Goal: Task Accomplishment & Management: Manage account settings

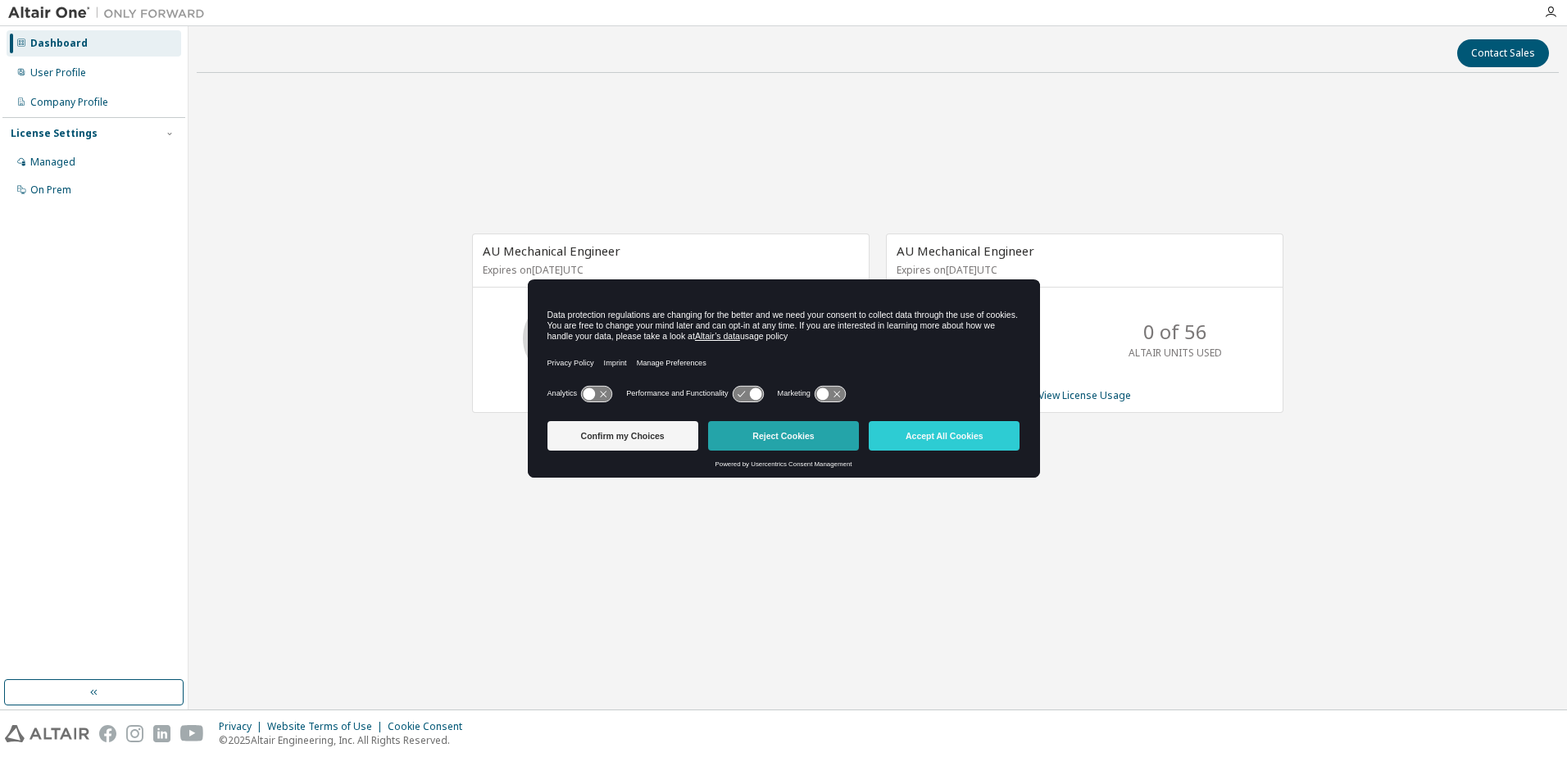
click at [806, 434] on button "Reject Cookies" at bounding box center [783, 436] width 151 height 30
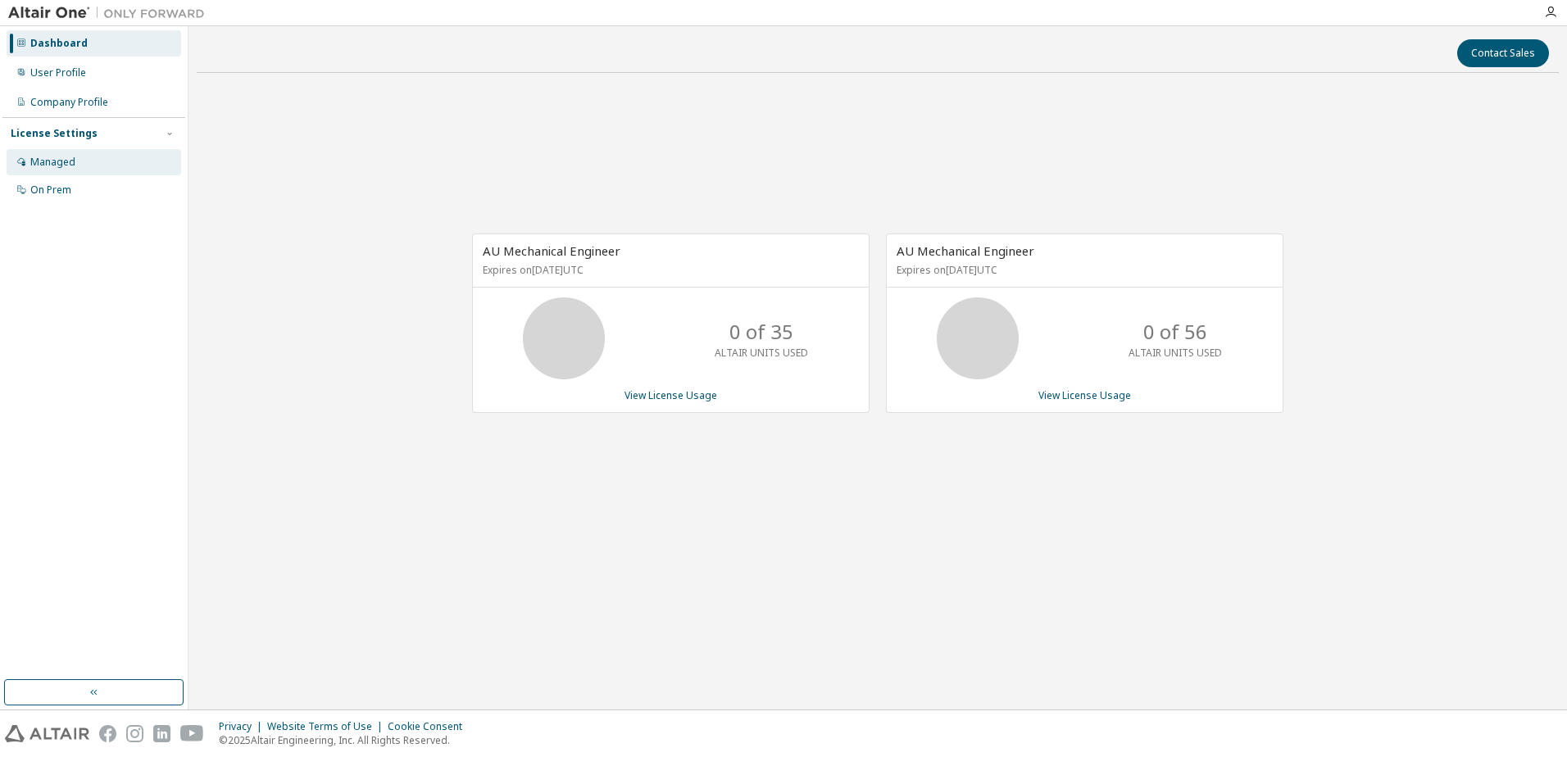
click at [66, 159] on div "Managed" at bounding box center [52, 162] width 45 height 13
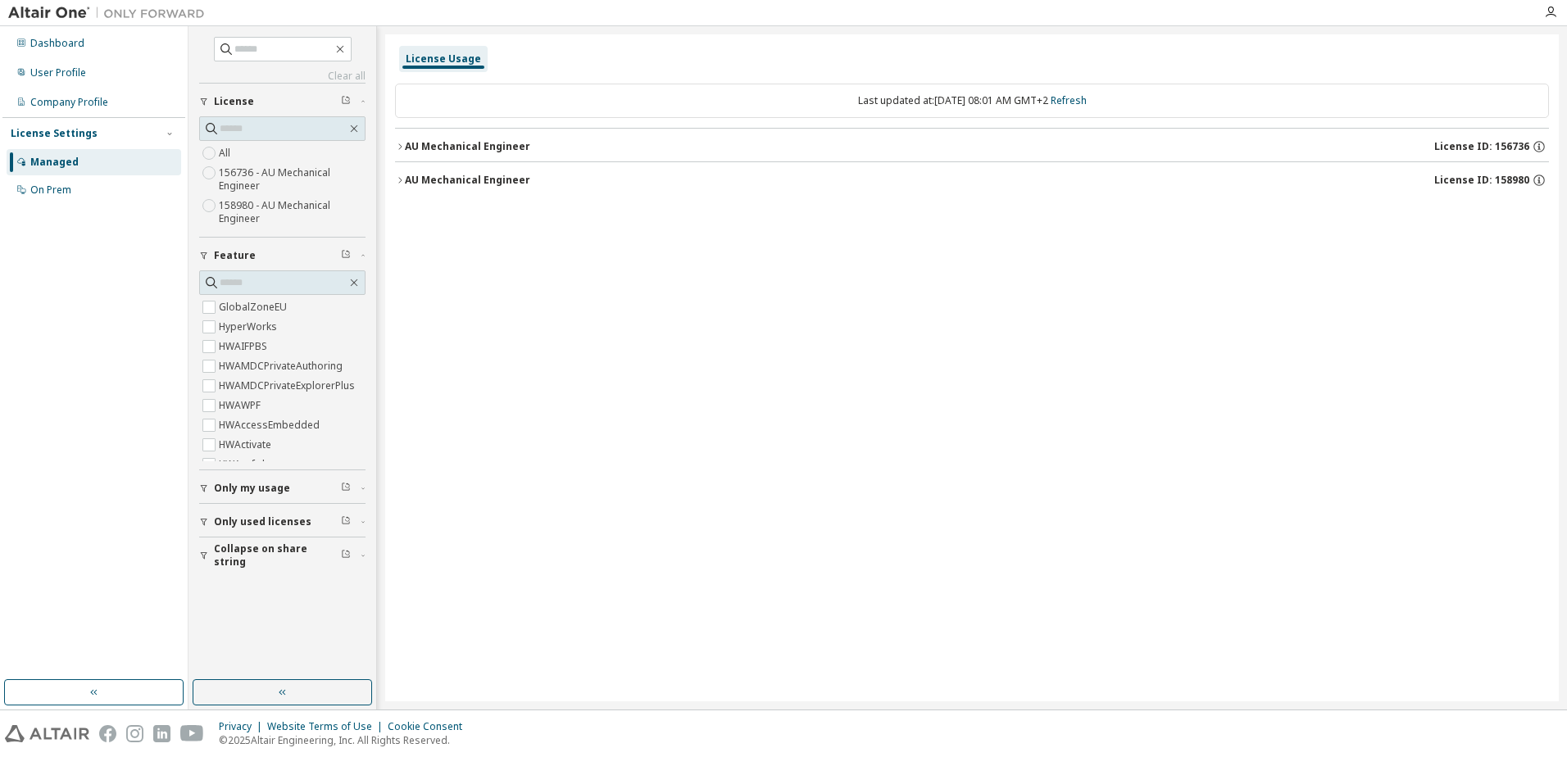
click at [404, 144] on icon "button" at bounding box center [400, 147] width 10 height 10
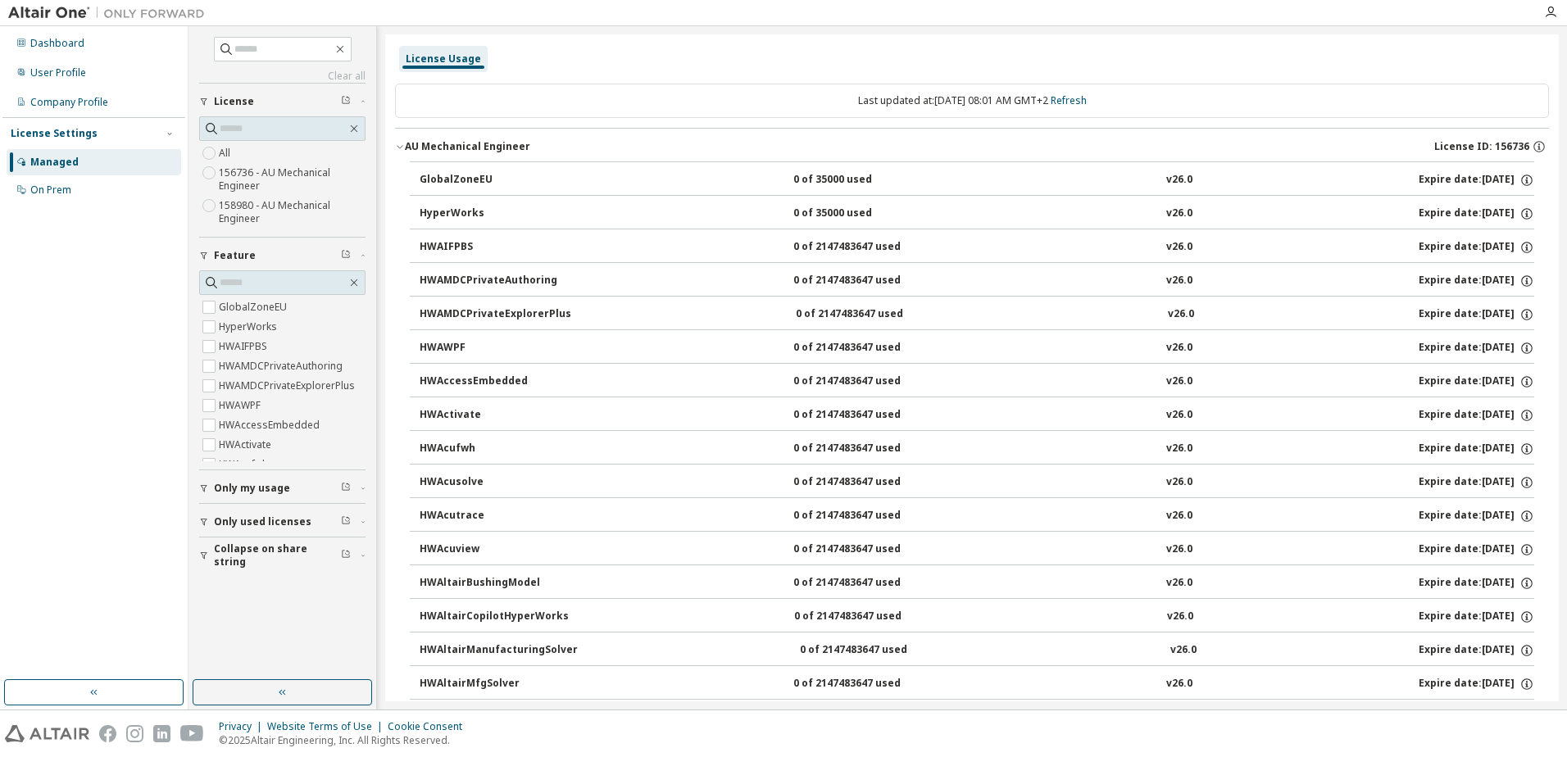
click at [403, 143] on icon "button" at bounding box center [400, 147] width 10 height 10
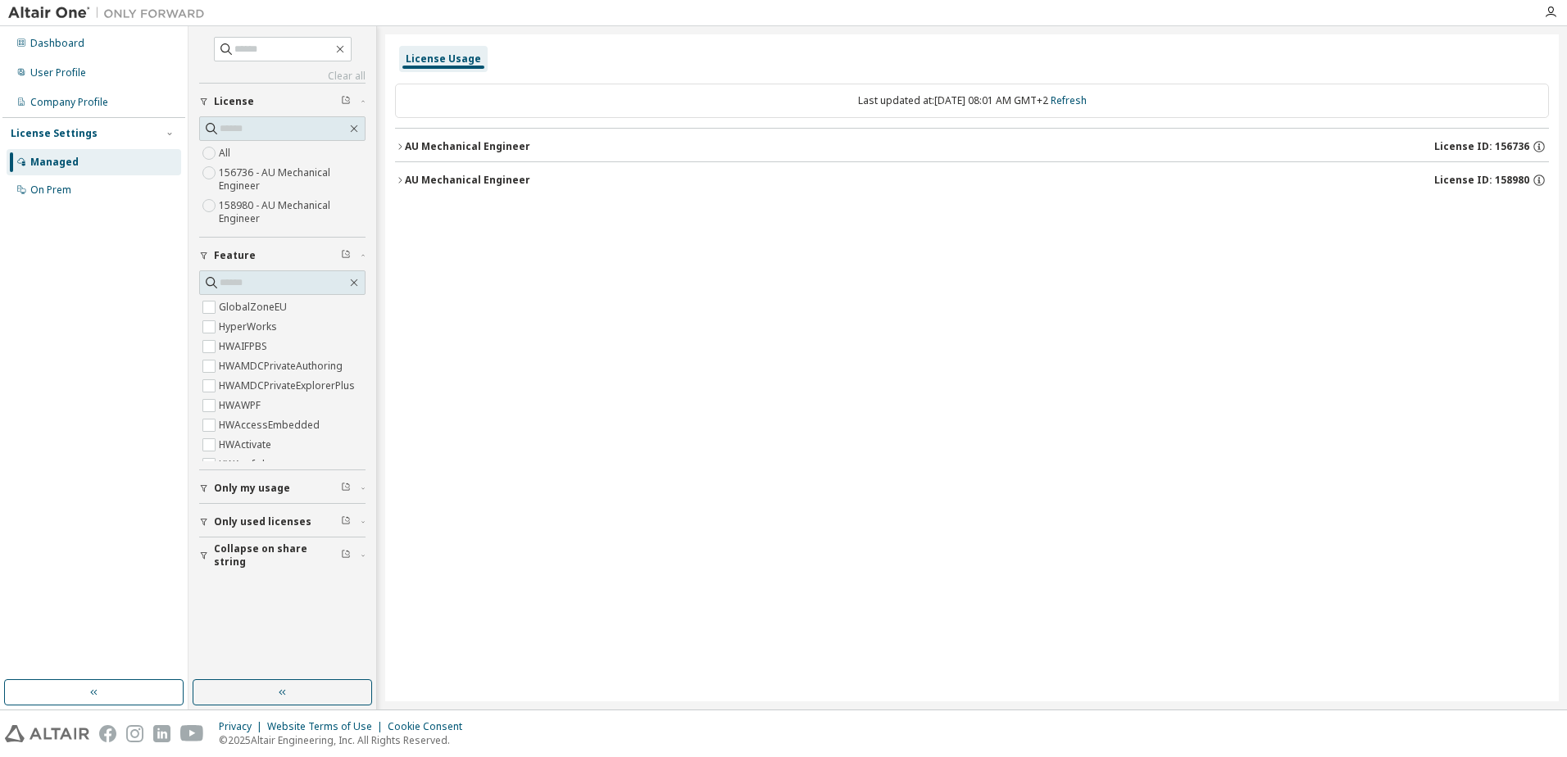
click at [406, 183] on div "AU Mechanical Engineer" at bounding box center [467, 180] width 125 height 13
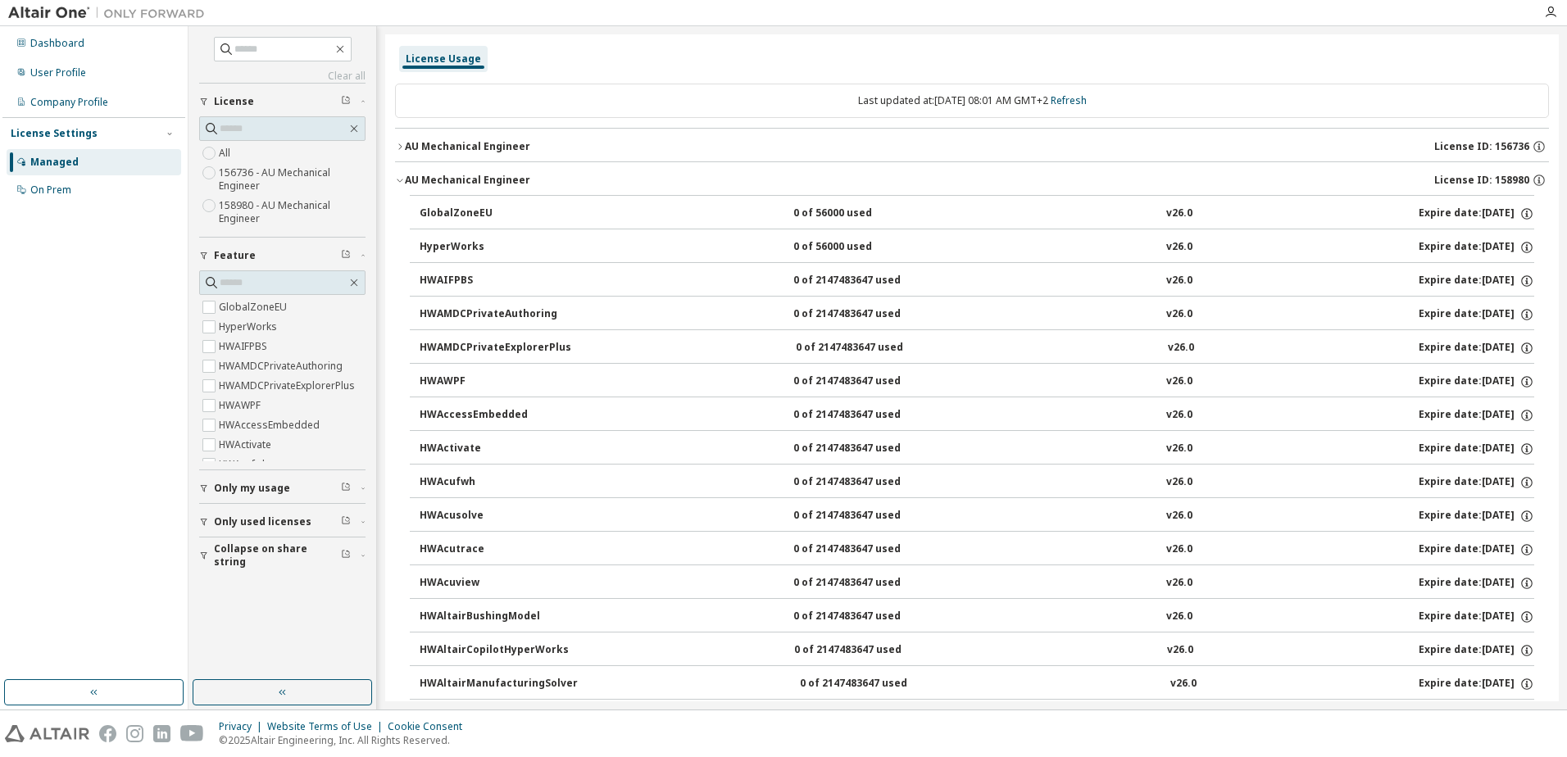
click at [405, 181] on div "AU Mechanical Engineer" at bounding box center [467, 180] width 125 height 13
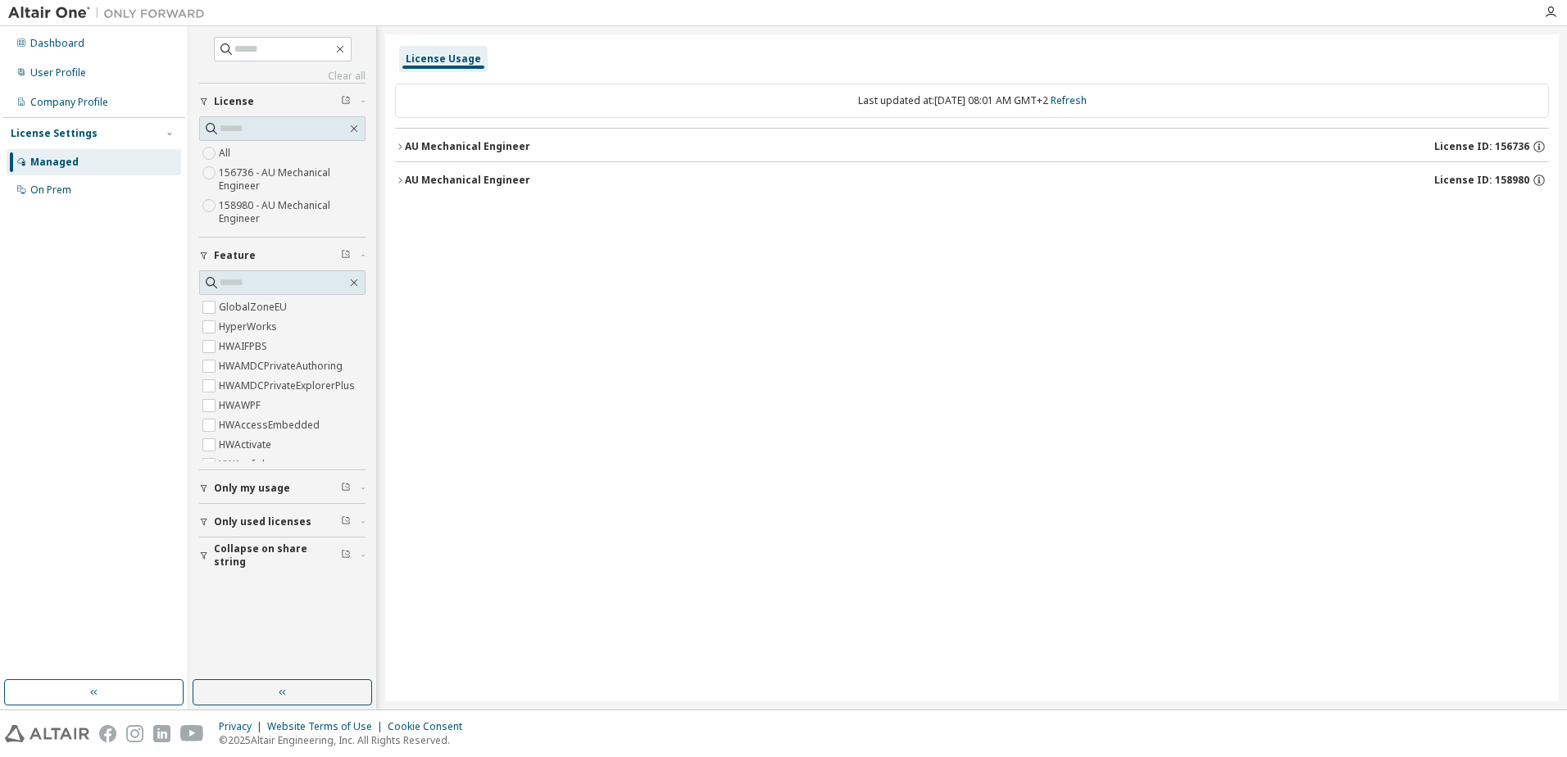
click at [402, 145] on icon "button" at bounding box center [400, 147] width 10 height 10
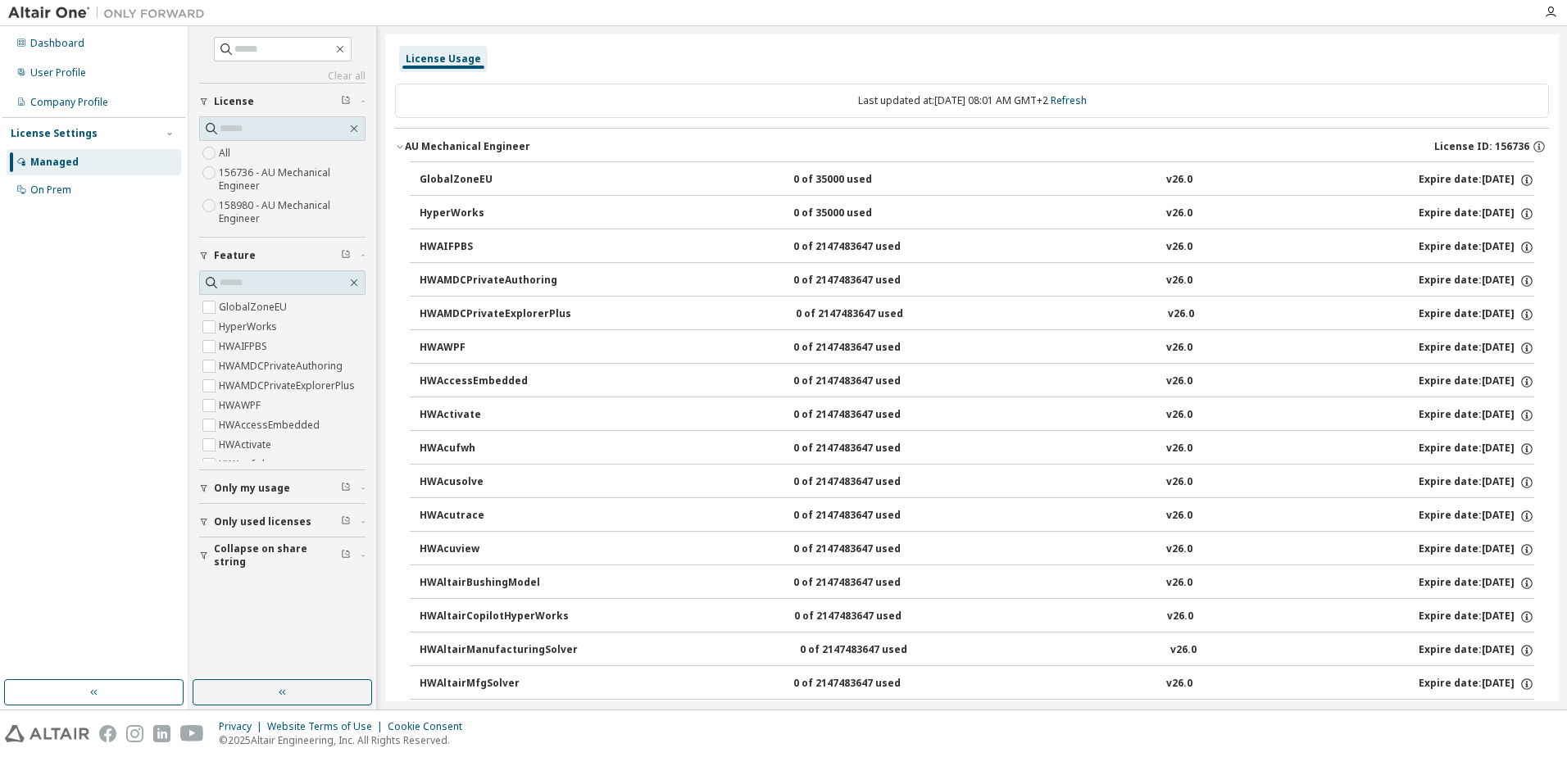
click at [401, 149] on icon "button" at bounding box center [400, 147] width 10 height 10
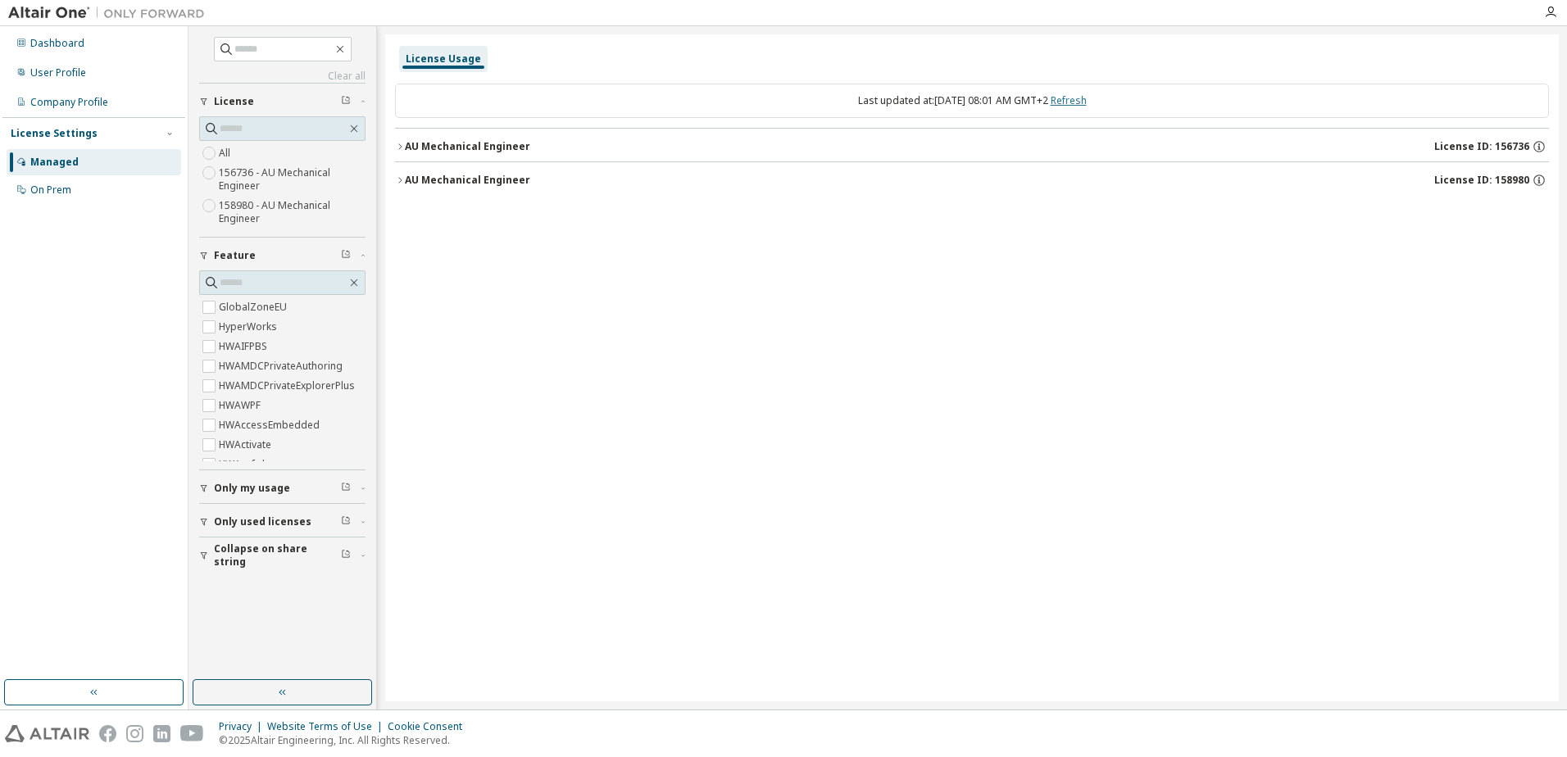
click at [1087, 101] on link "Refresh" at bounding box center [1069, 100] width 36 height 14
click at [60, 74] on div "User Profile" at bounding box center [58, 72] width 56 height 13
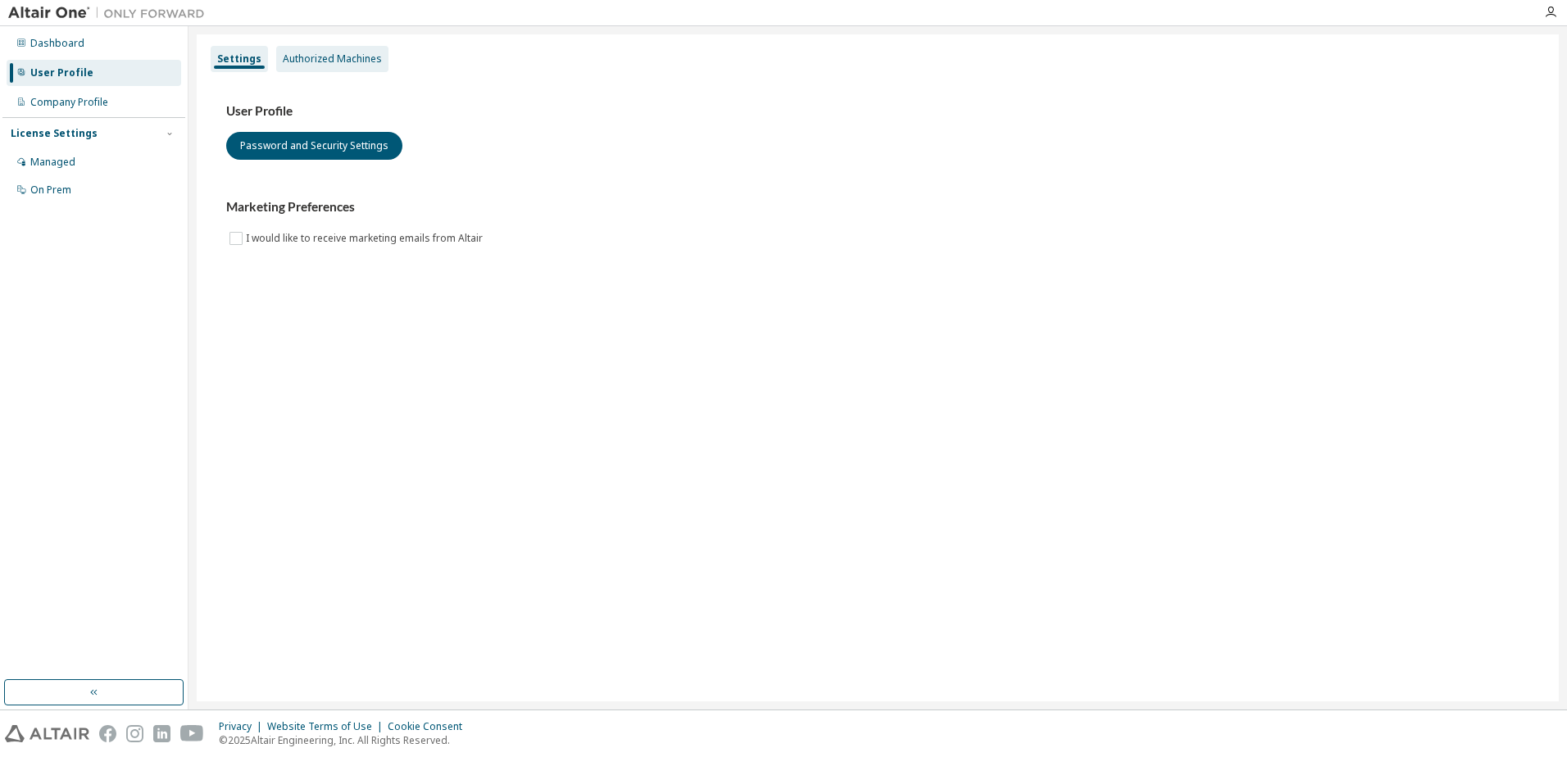
click at [327, 57] on div "Authorized Machines" at bounding box center [332, 58] width 99 height 13
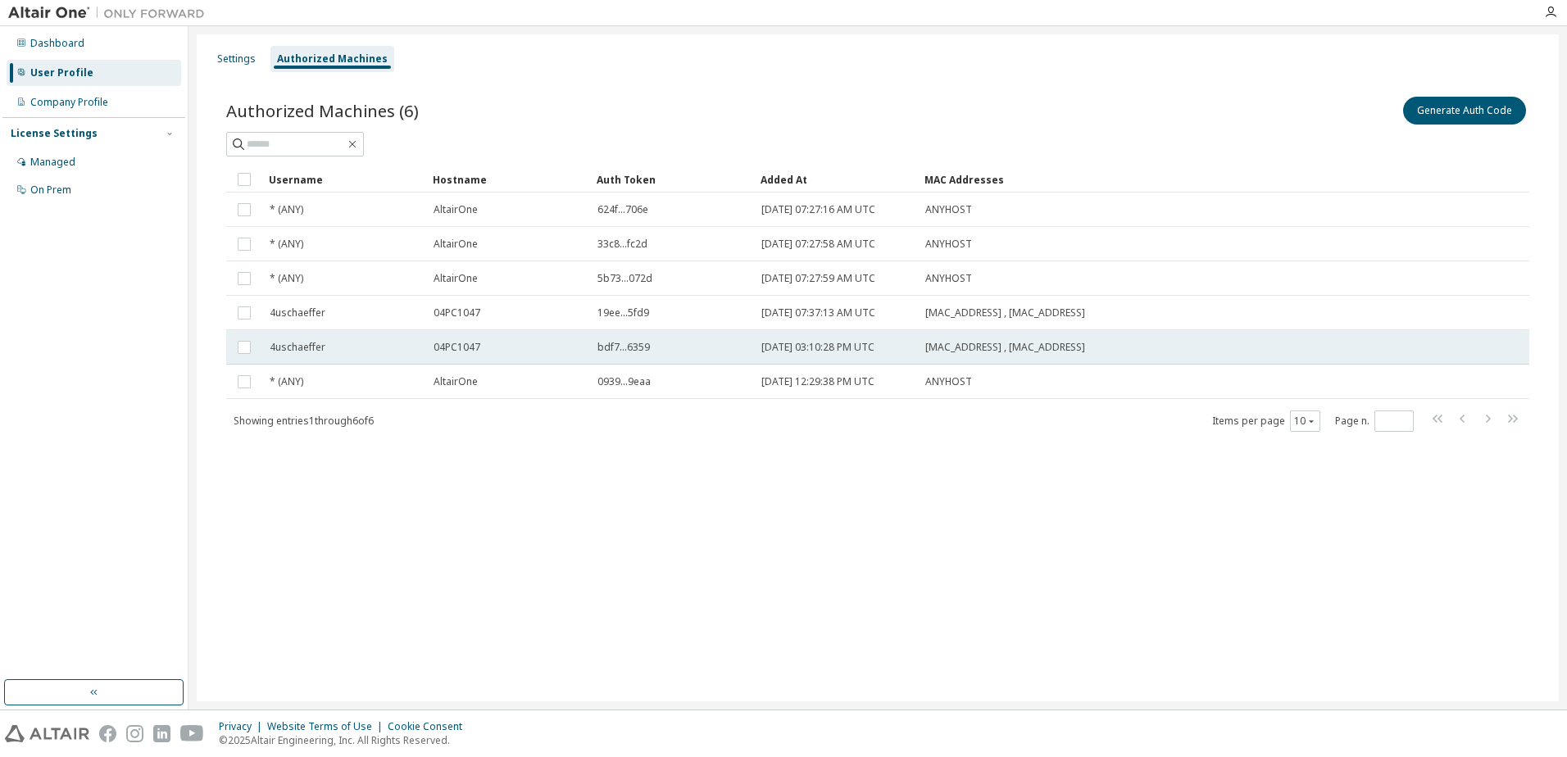
click at [292, 349] on span "4uschaeffer" at bounding box center [298, 347] width 56 height 13
click at [1340, 120] on button "Generate Auth Code" at bounding box center [1342, 111] width 123 height 28
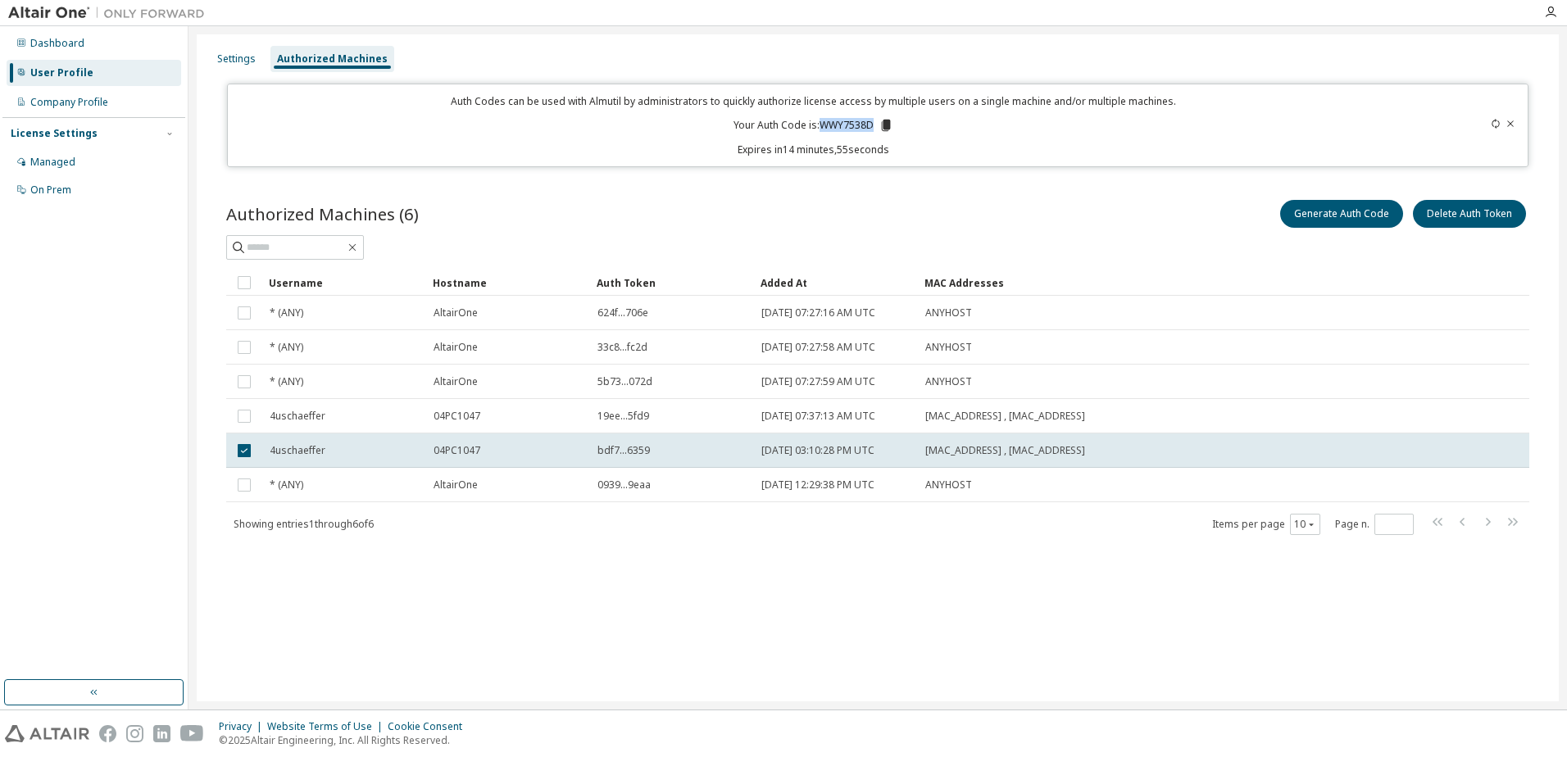
drag, startPoint x: 819, startPoint y: 125, endPoint x: 874, endPoint y: 126, distance: 55.0
click at [874, 126] on p "Your Auth Code is: WWY7538D" at bounding box center [814, 125] width 160 height 15
copy p "WWY7538D"
click at [880, 104] on p "Auth Codes can be used with Almutil by administrators to quickly authorize lice…" at bounding box center [814, 101] width 1153 height 14
click at [883, 125] on icon at bounding box center [886, 125] width 9 height 11
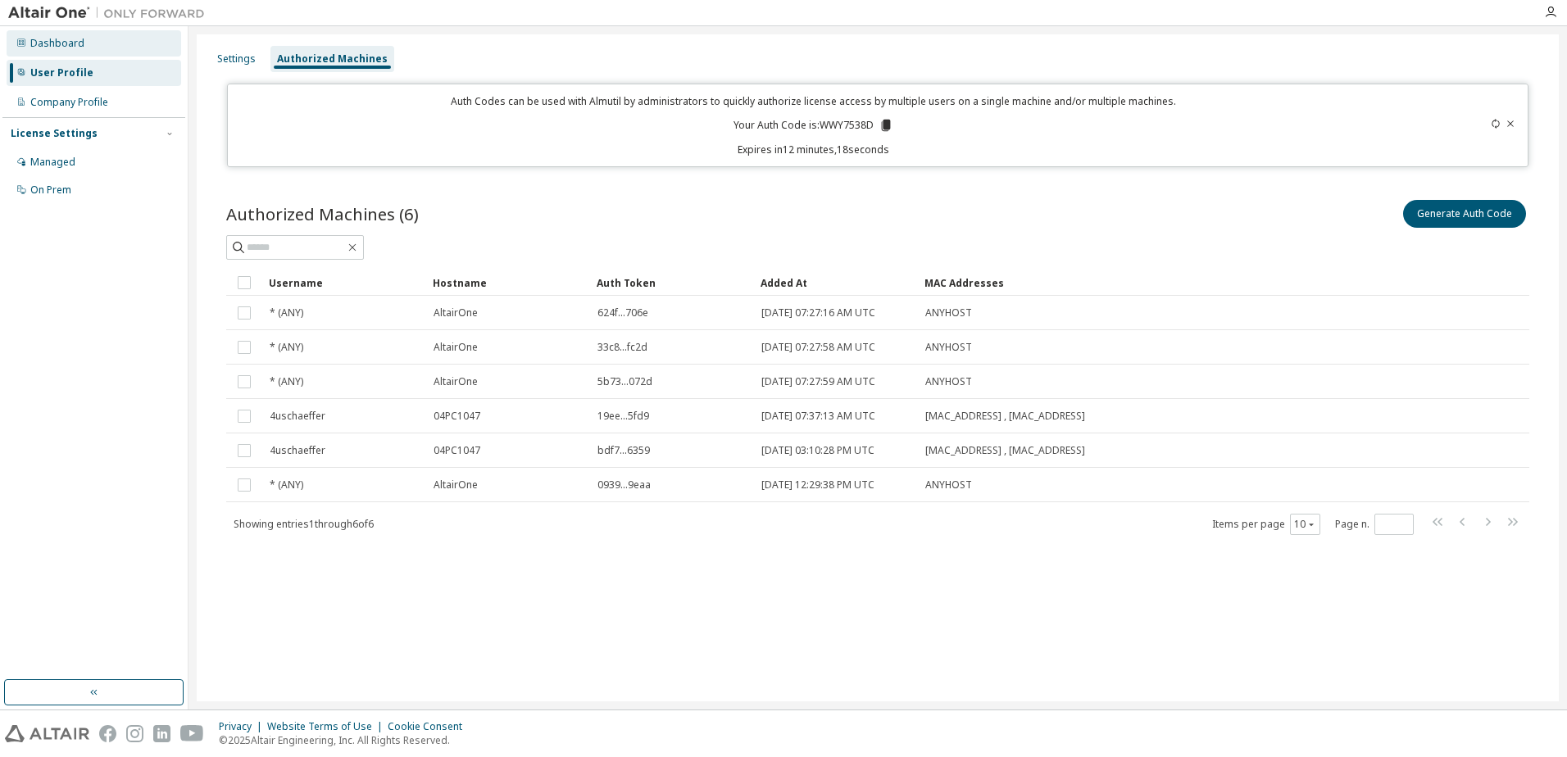
click at [48, 42] on div "Dashboard" at bounding box center [57, 43] width 54 height 13
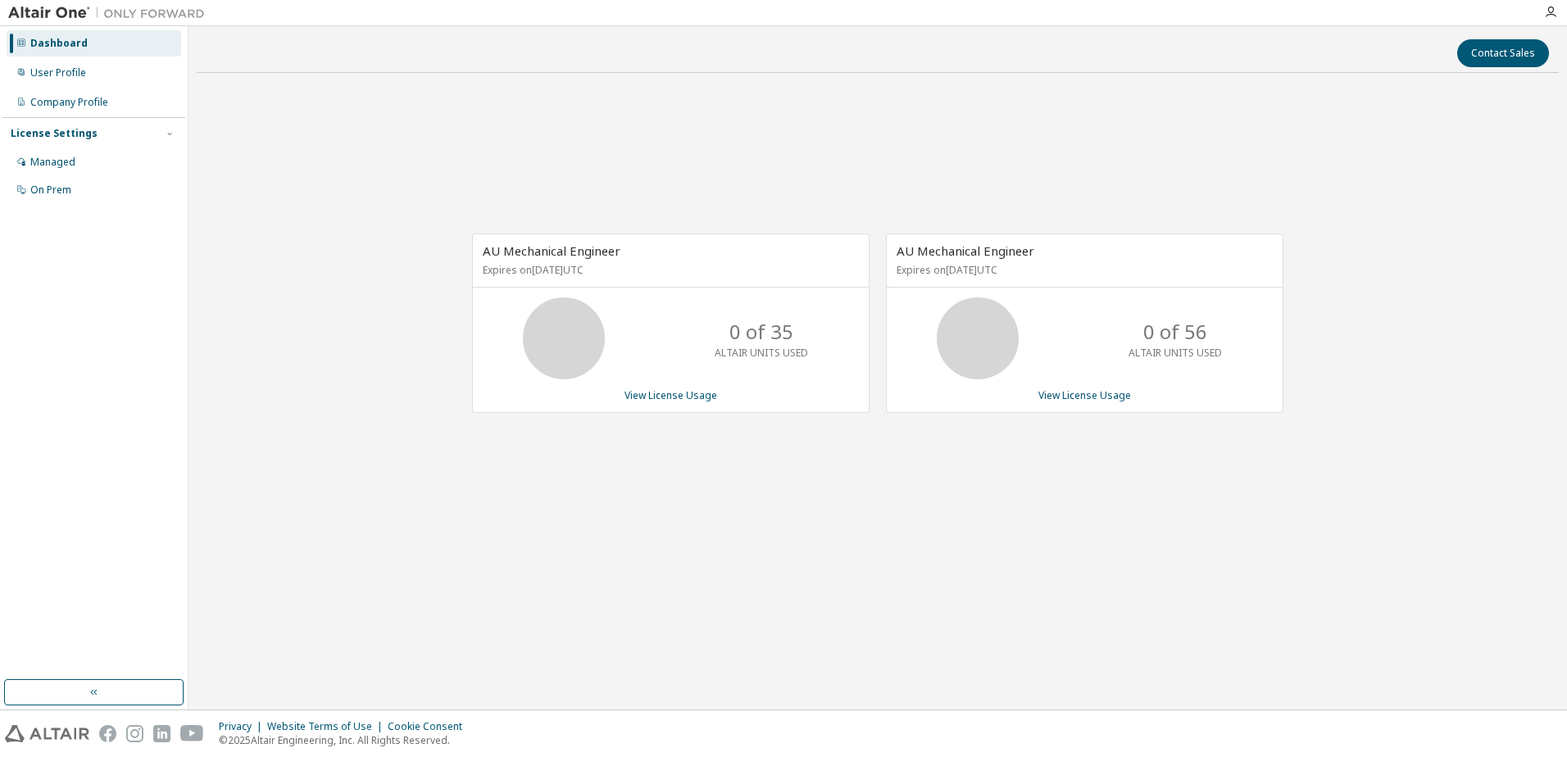
click at [178, 132] on div "License Settings Managed On Prem" at bounding box center [93, 161] width 183 height 88
click at [170, 134] on icon "button" at bounding box center [170, 134] width 10 height 10
click at [52, 161] on div "Managed" at bounding box center [52, 162] width 45 height 13
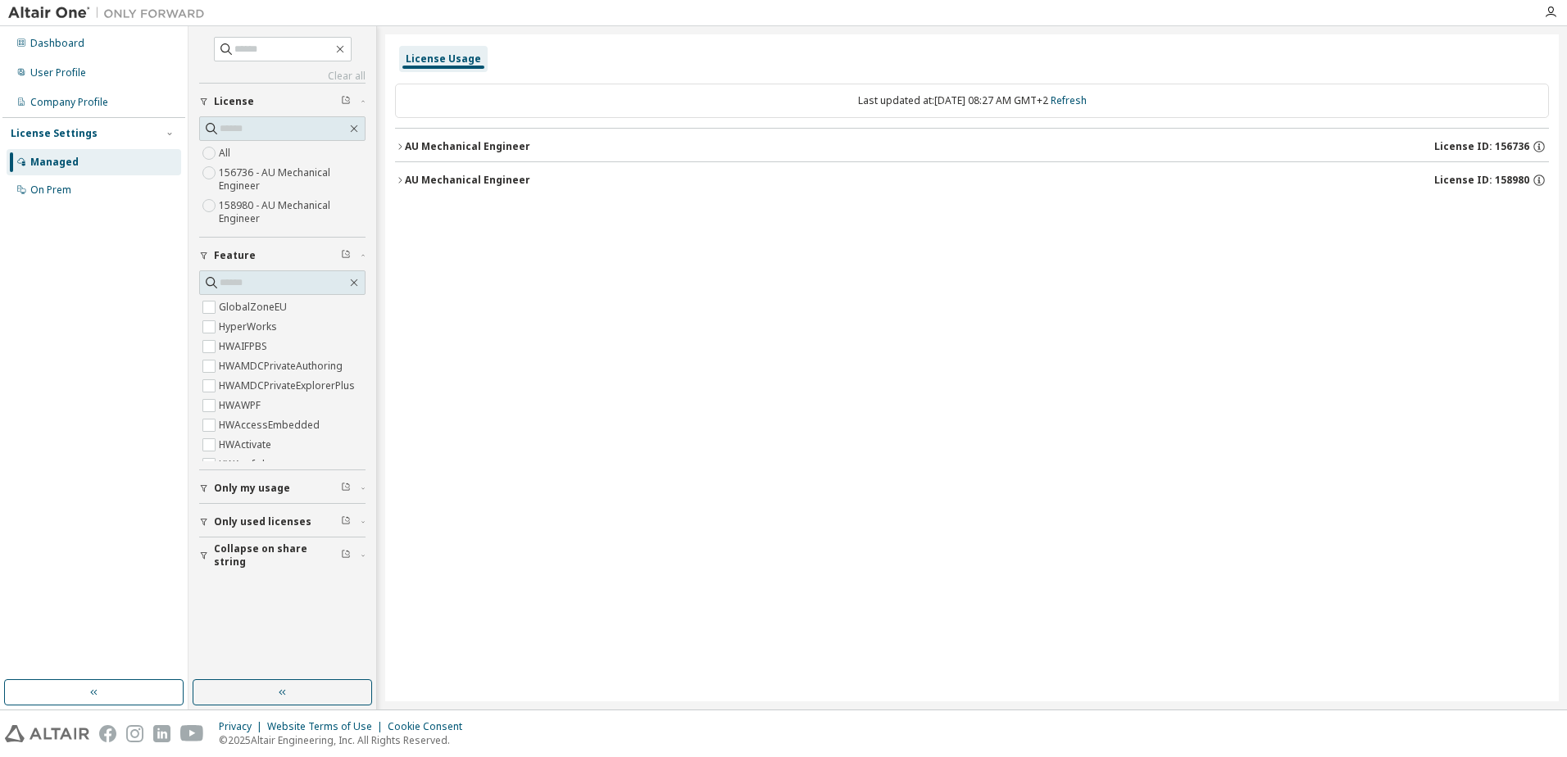
click at [398, 144] on icon "button" at bounding box center [400, 147] width 10 height 10
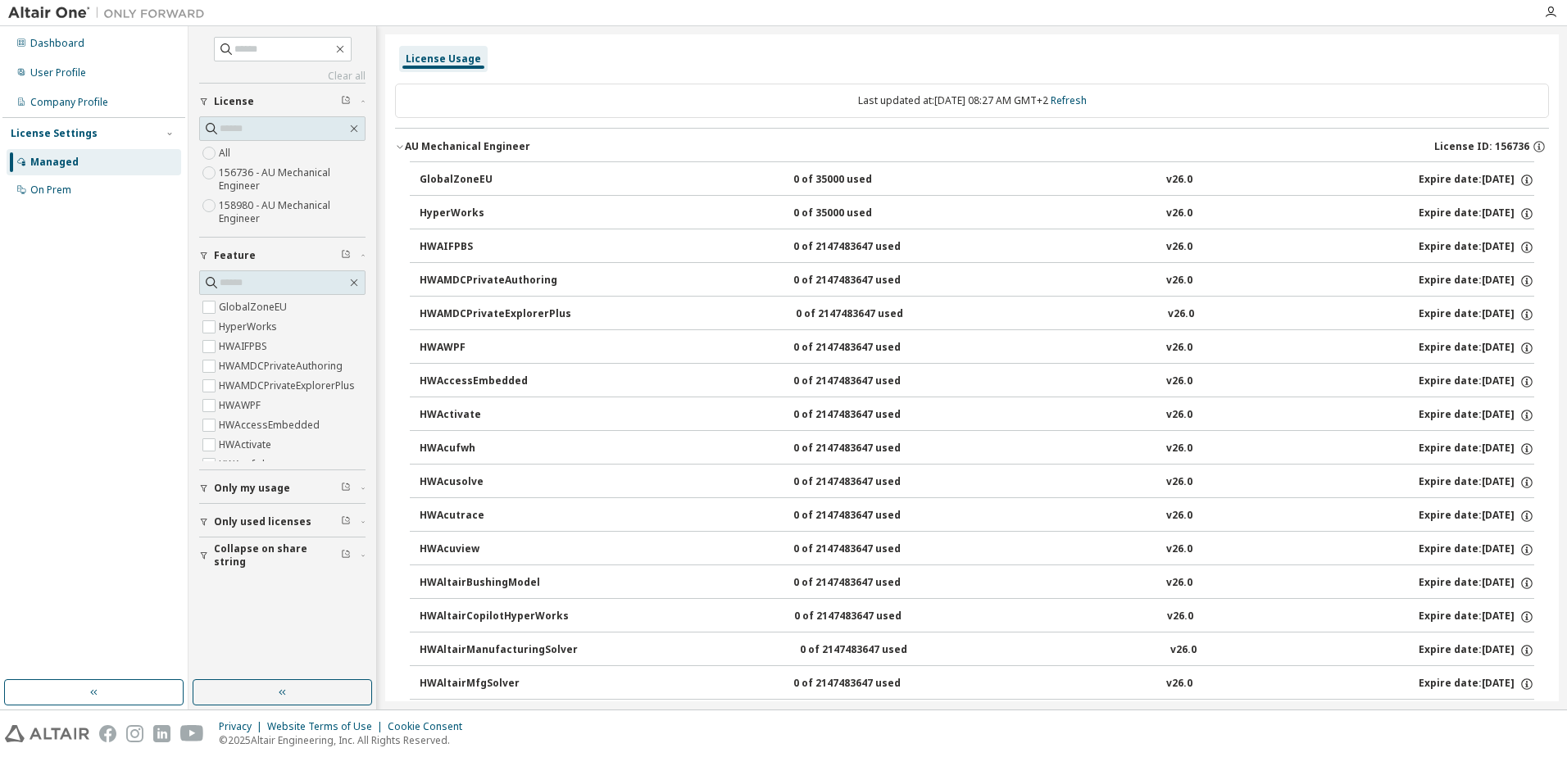
click at [398, 144] on icon "button" at bounding box center [400, 147] width 10 height 10
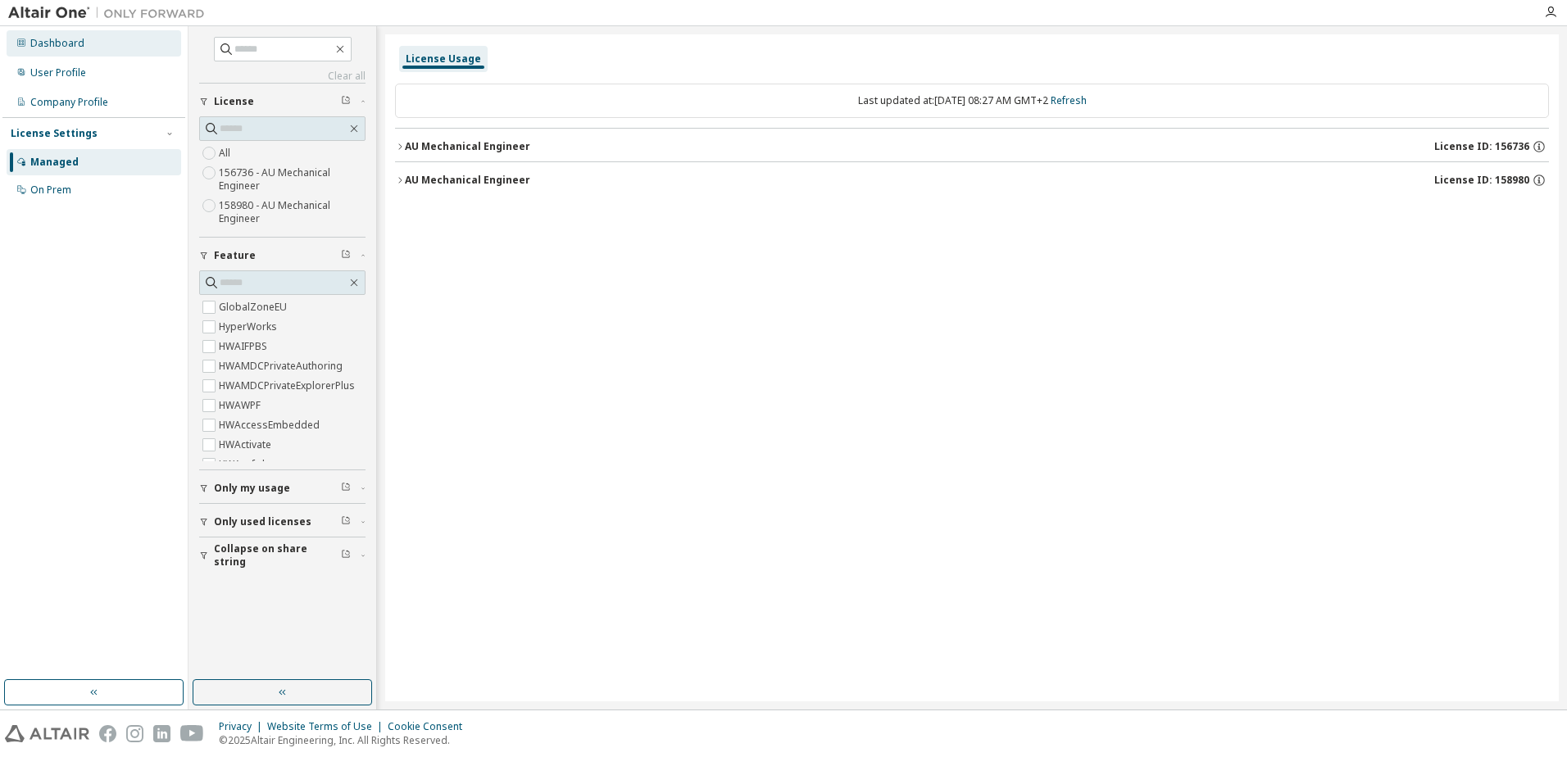
click at [46, 51] on div "Dashboard" at bounding box center [94, 43] width 175 height 26
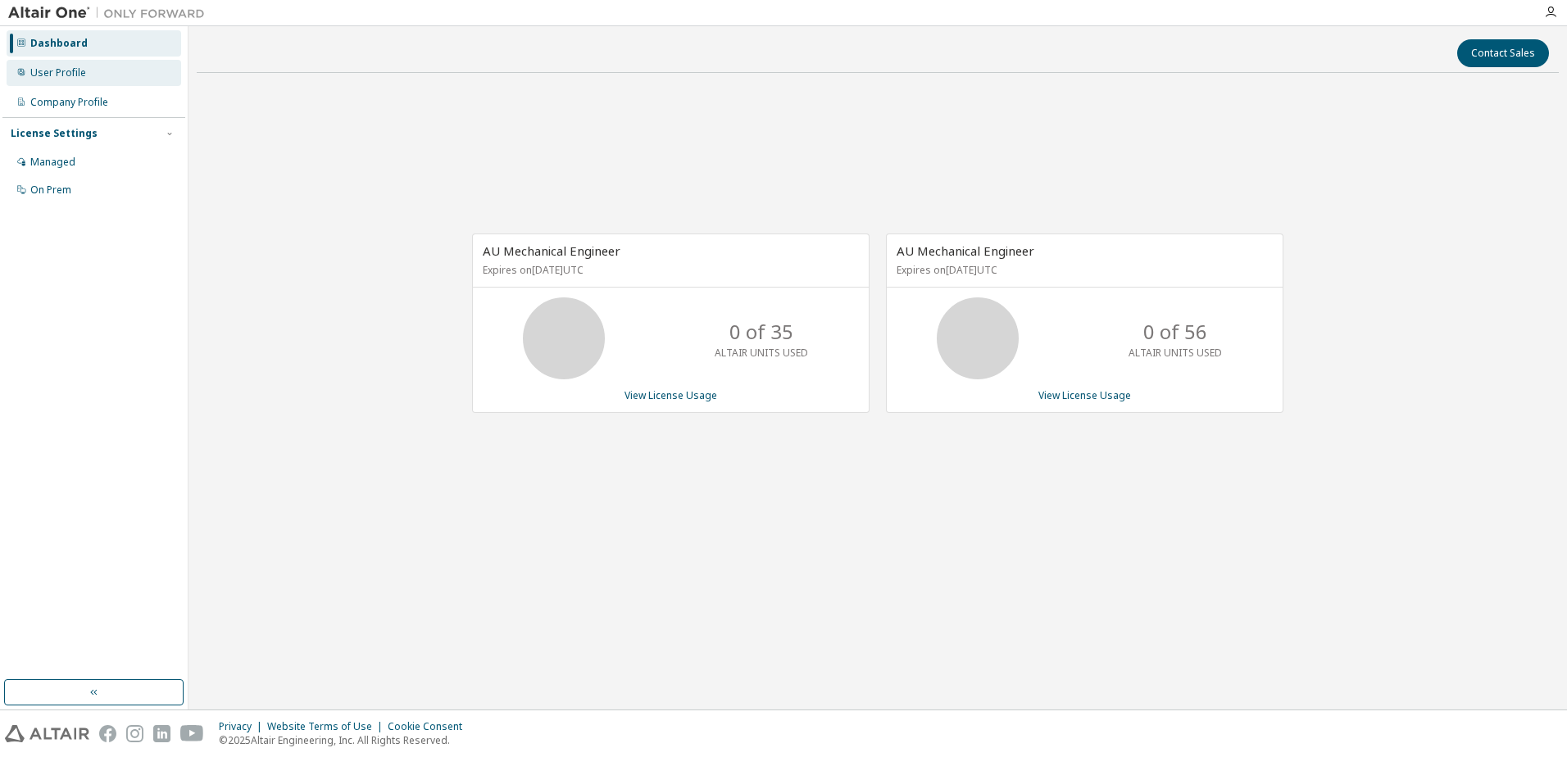
click at [51, 71] on div "User Profile" at bounding box center [58, 72] width 56 height 13
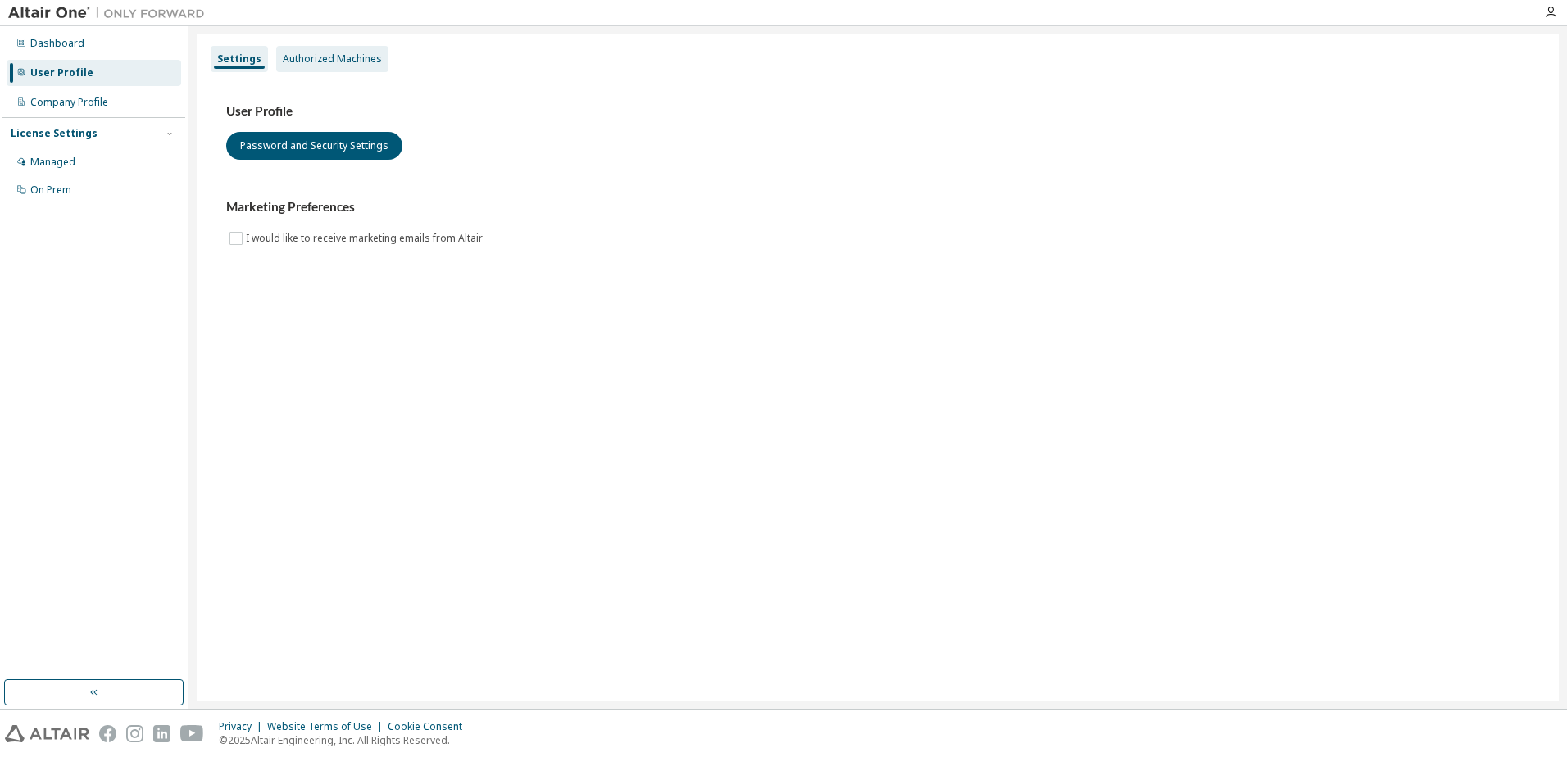
click at [330, 57] on div "Authorized Machines" at bounding box center [332, 58] width 99 height 13
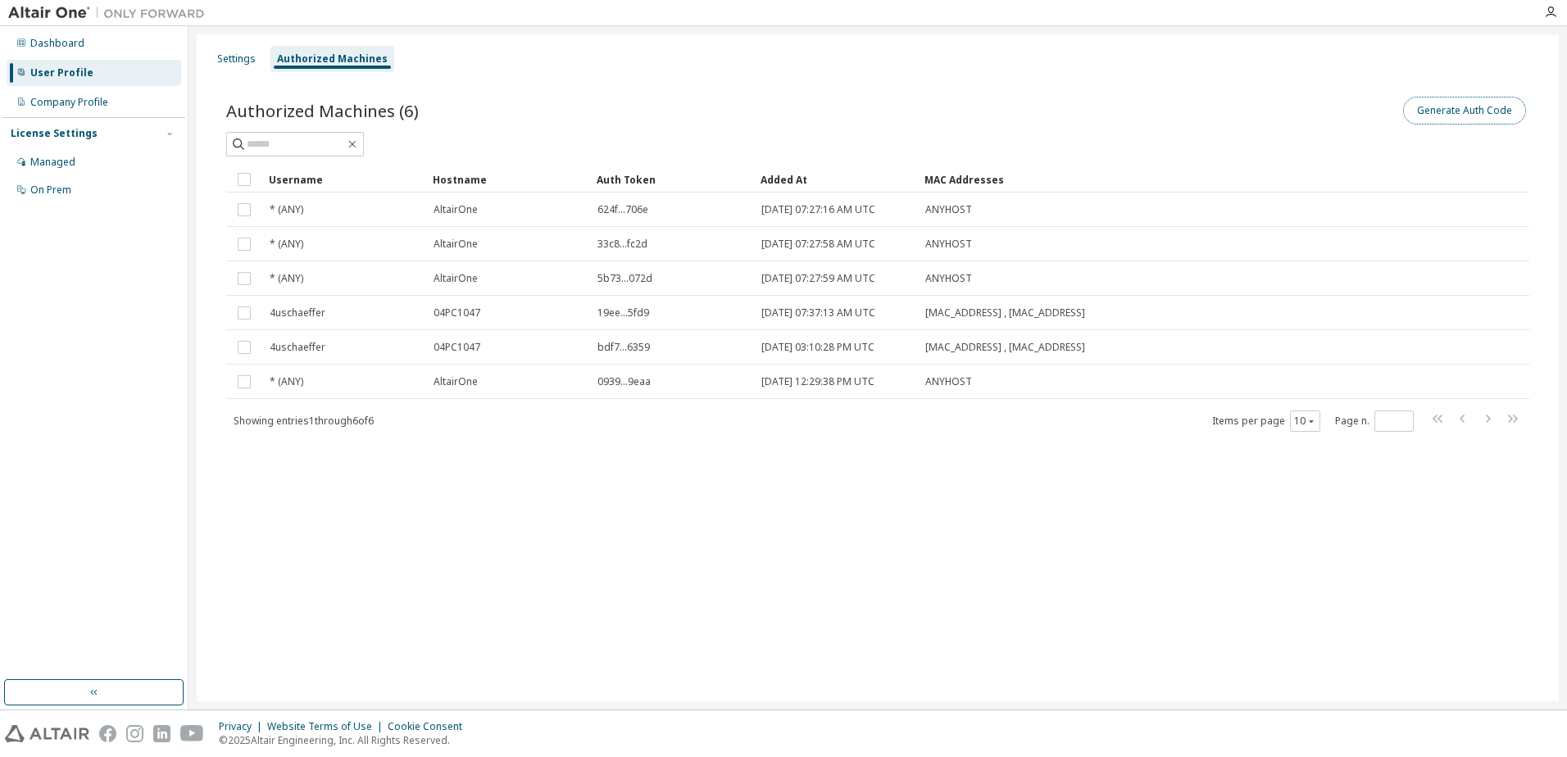
click at [1466, 107] on button "Generate Auth Code" at bounding box center [1464, 111] width 123 height 28
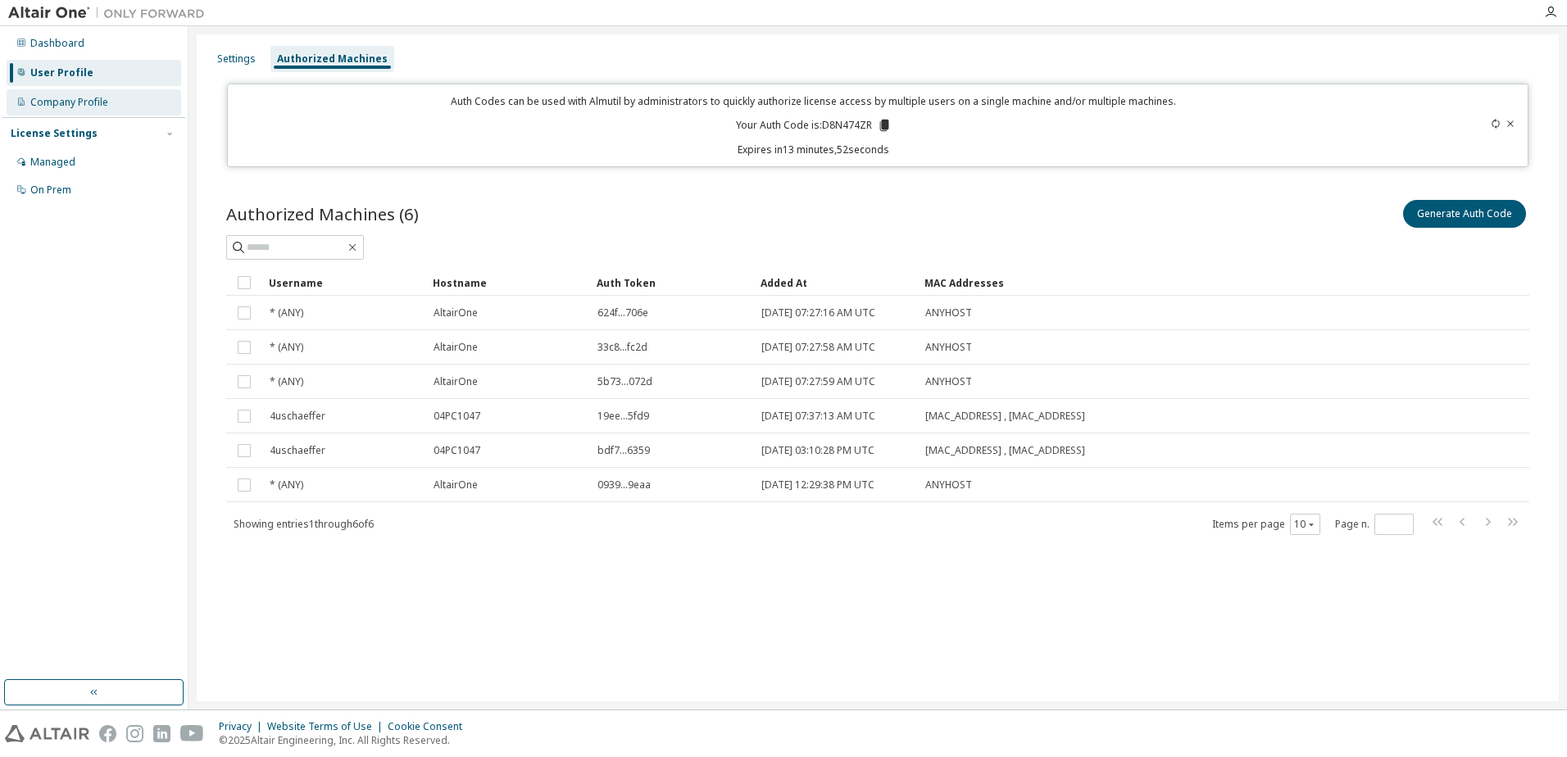
click at [57, 105] on div "Company Profile" at bounding box center [69, 102] width 78 height 13
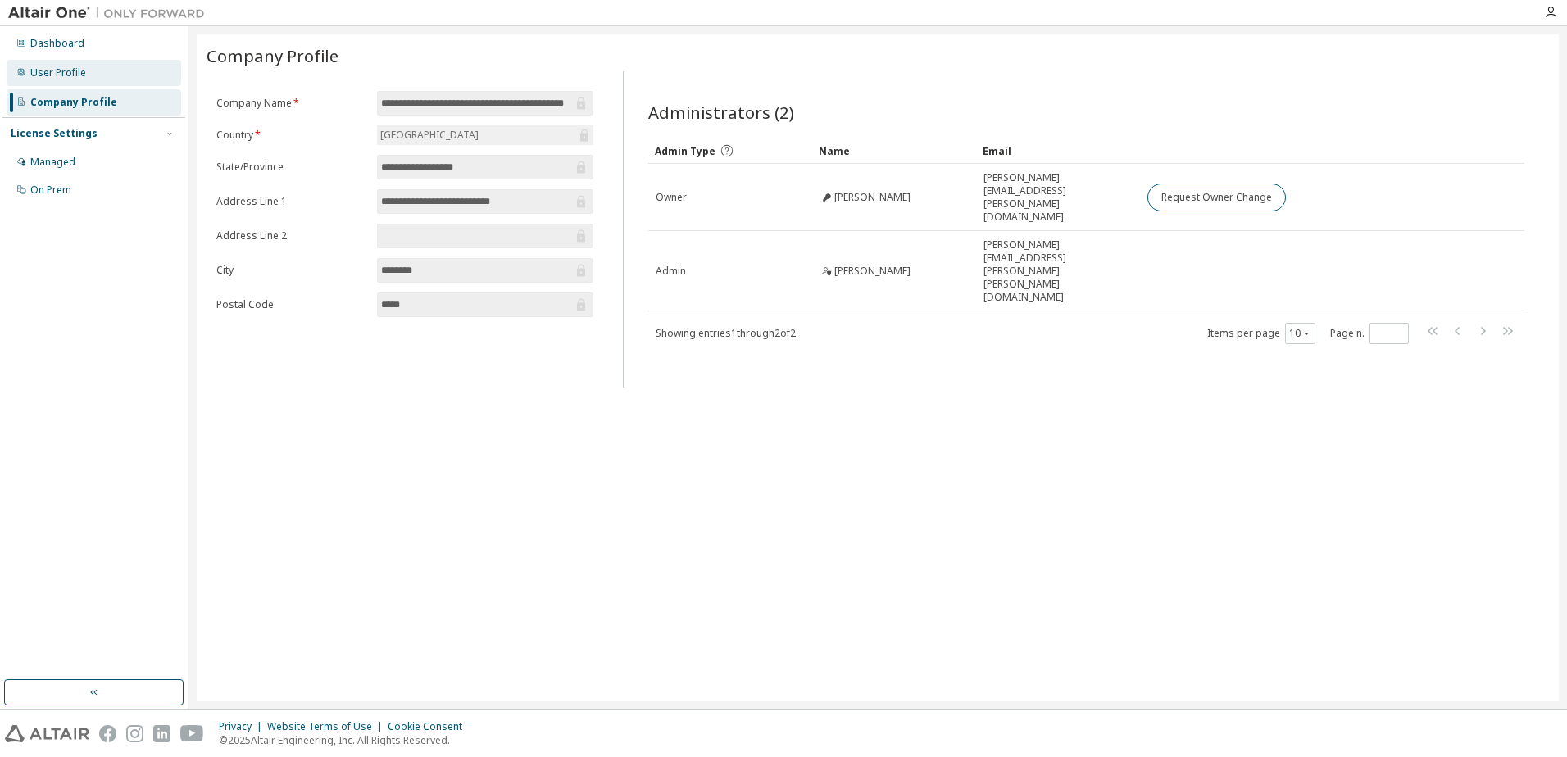
click at [52, 66] on div "User Profile" at bounding box center [58, 72] width 56 height 13
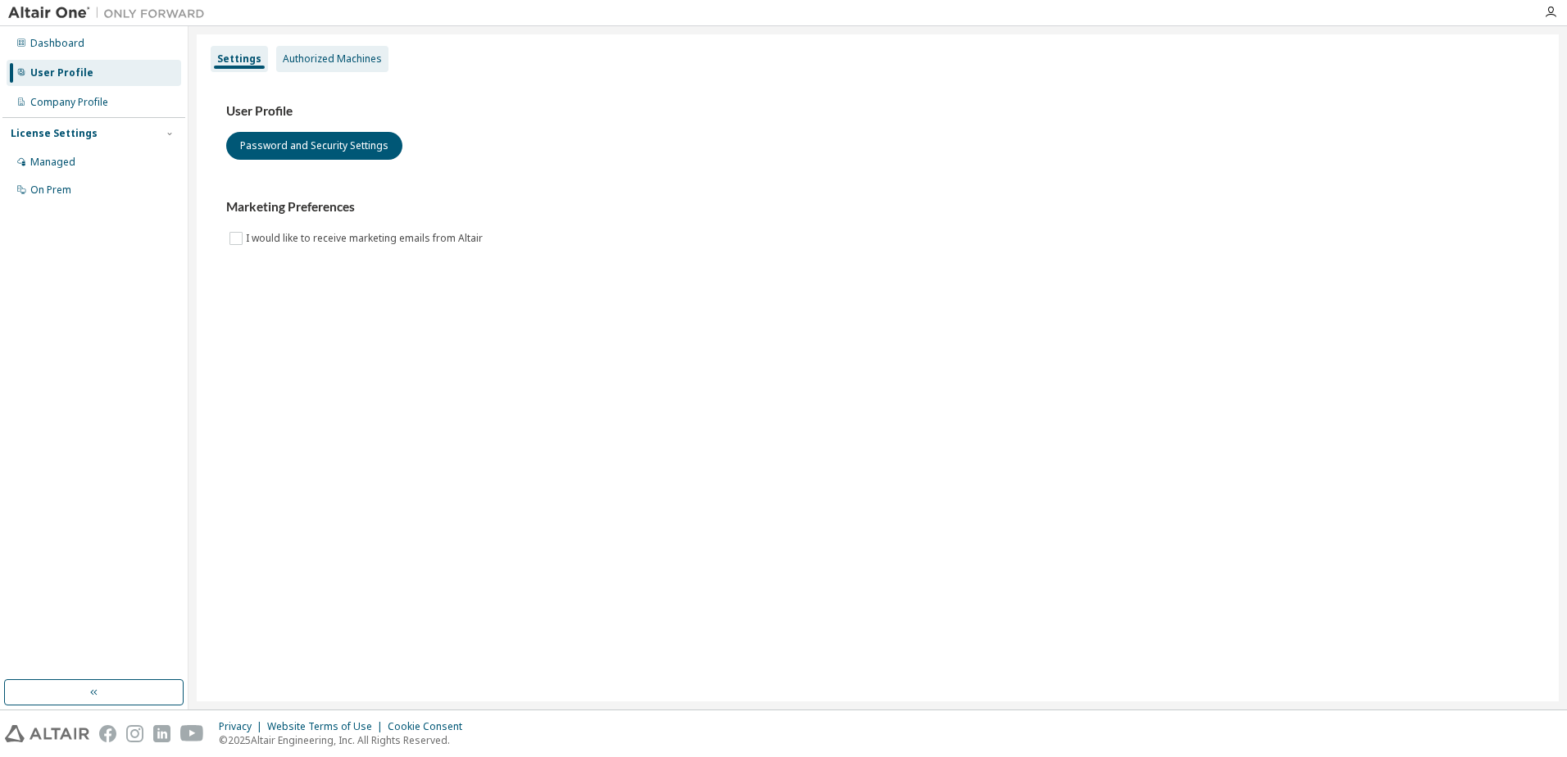
click at [346, 49] on div "Authorized Machines" at bounding box center [332, 59] width 112 height 26
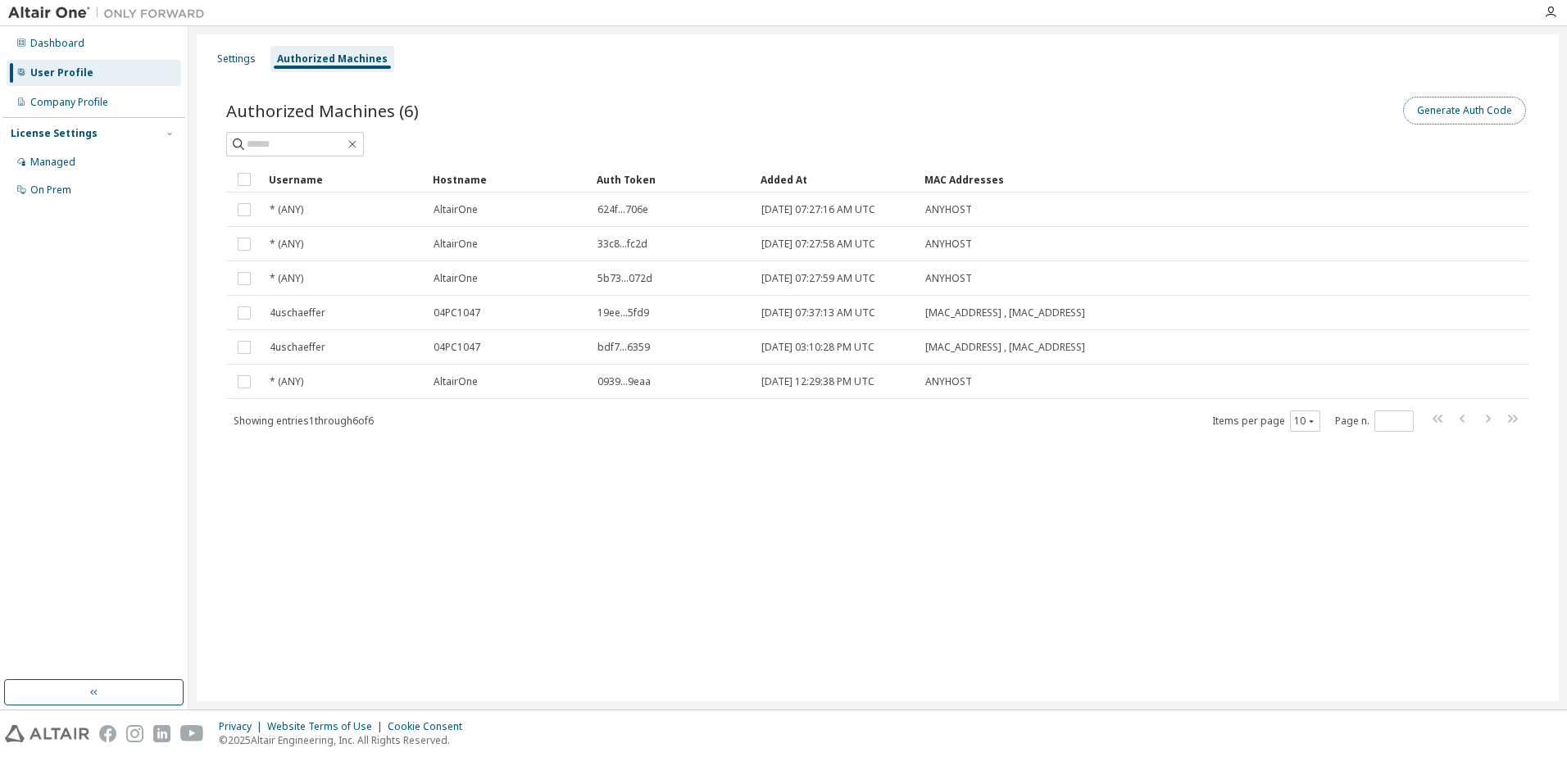
click at [1472, 108] on button "Generate Auth Code" at bounding box center [1464, 111] width 123 height 28
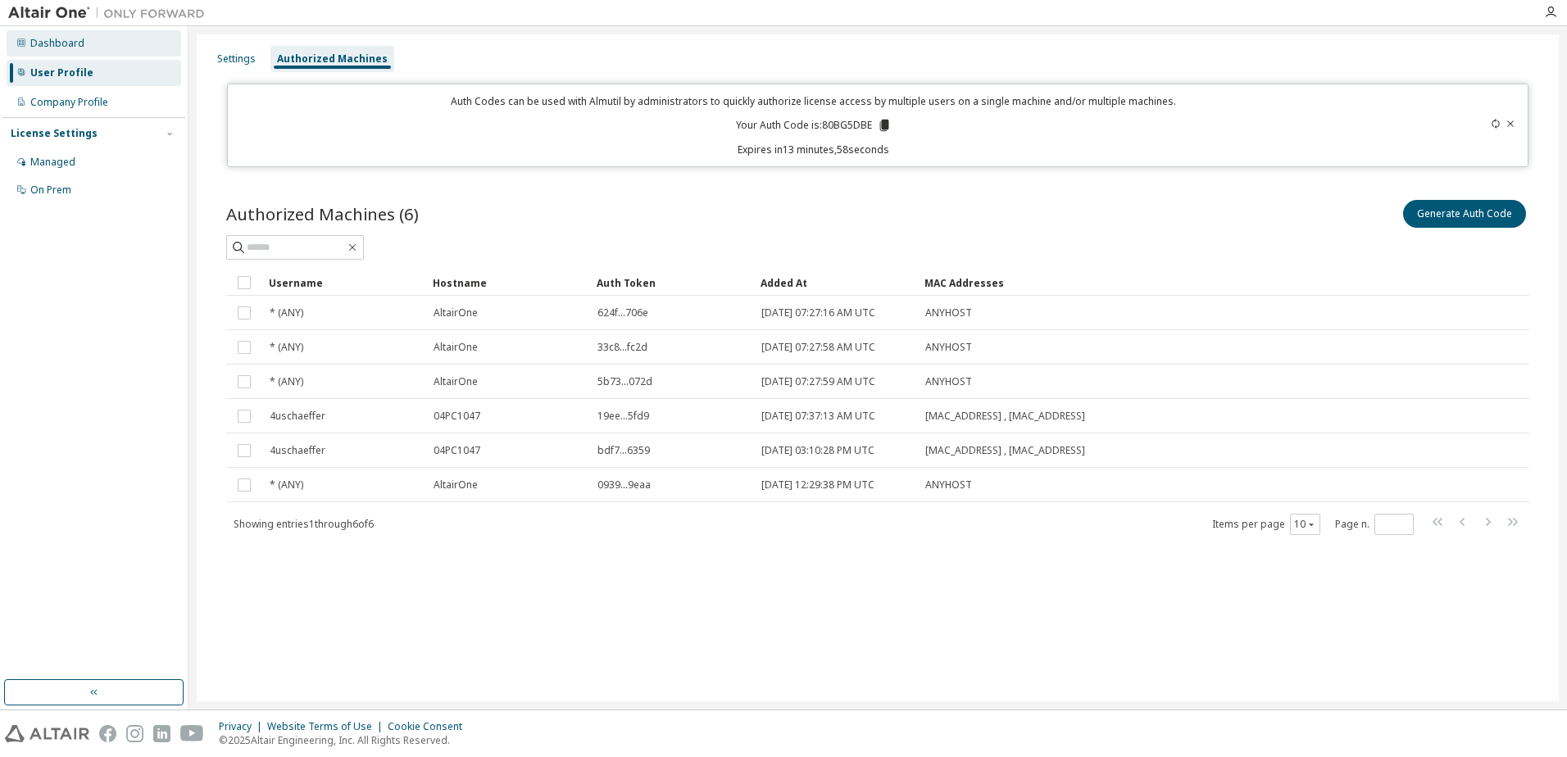
click at [62, 37] on div "Dashboard" at bounding box center [57, 43] width 54 height 13
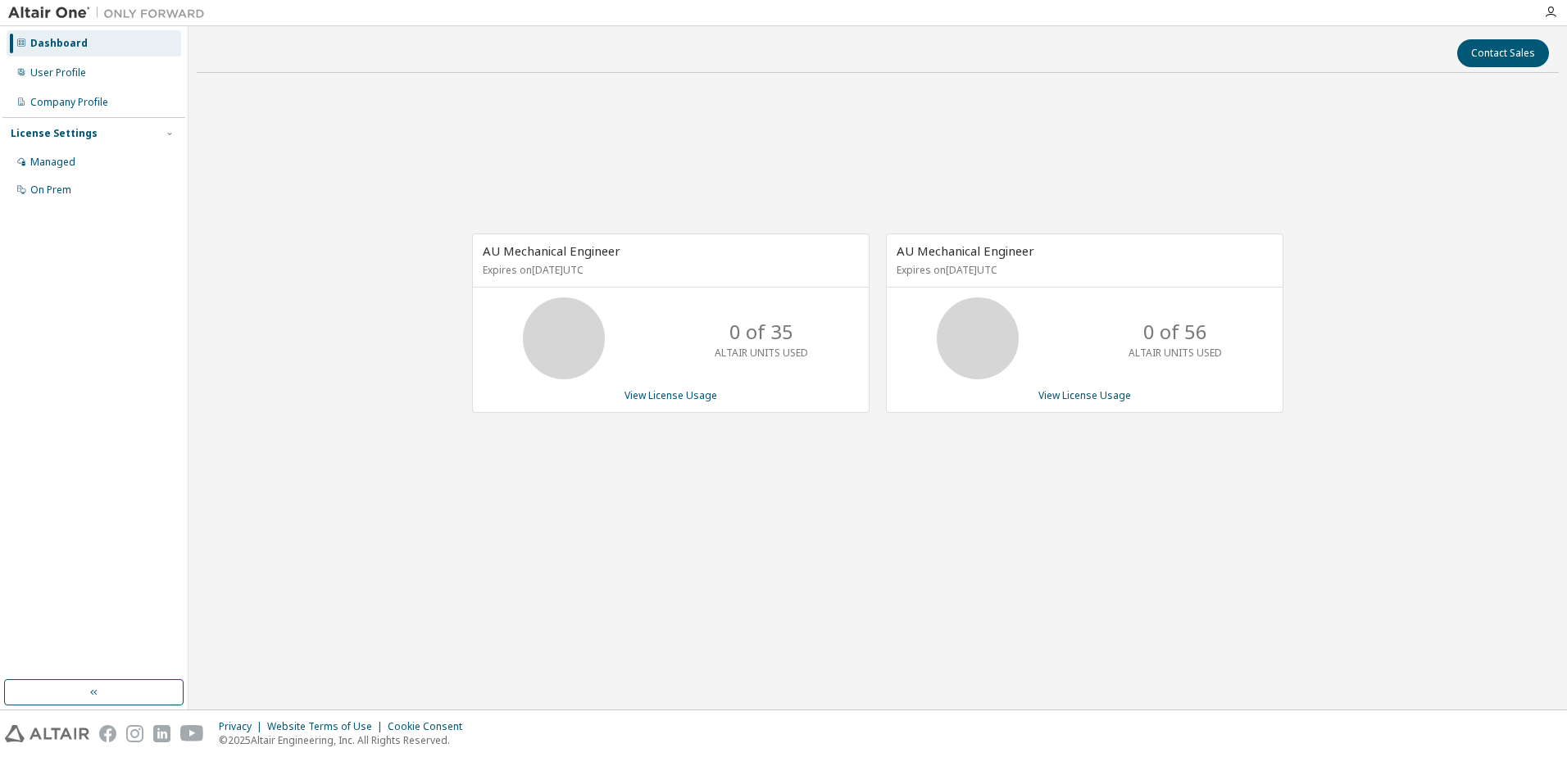
click at [585, 344] on icon at bounding box center [564, 338] width 41 height 41
click at [1556, 12] on icon "button" at bounding box center [1550, 12] width 13 height 13
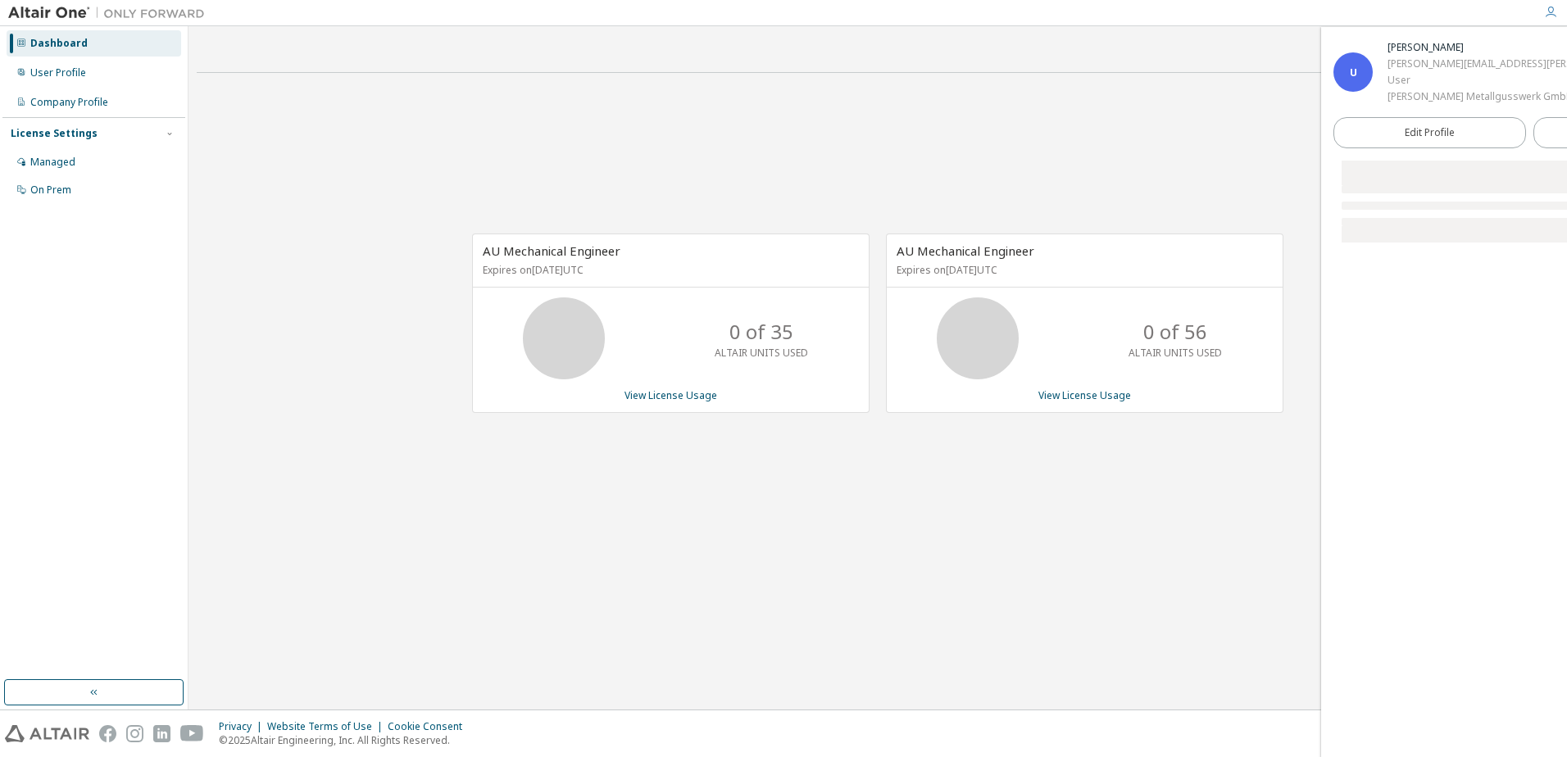
click at [1550, 11] on icon "button" at bounding box center [1550, 12] width 13 height 13
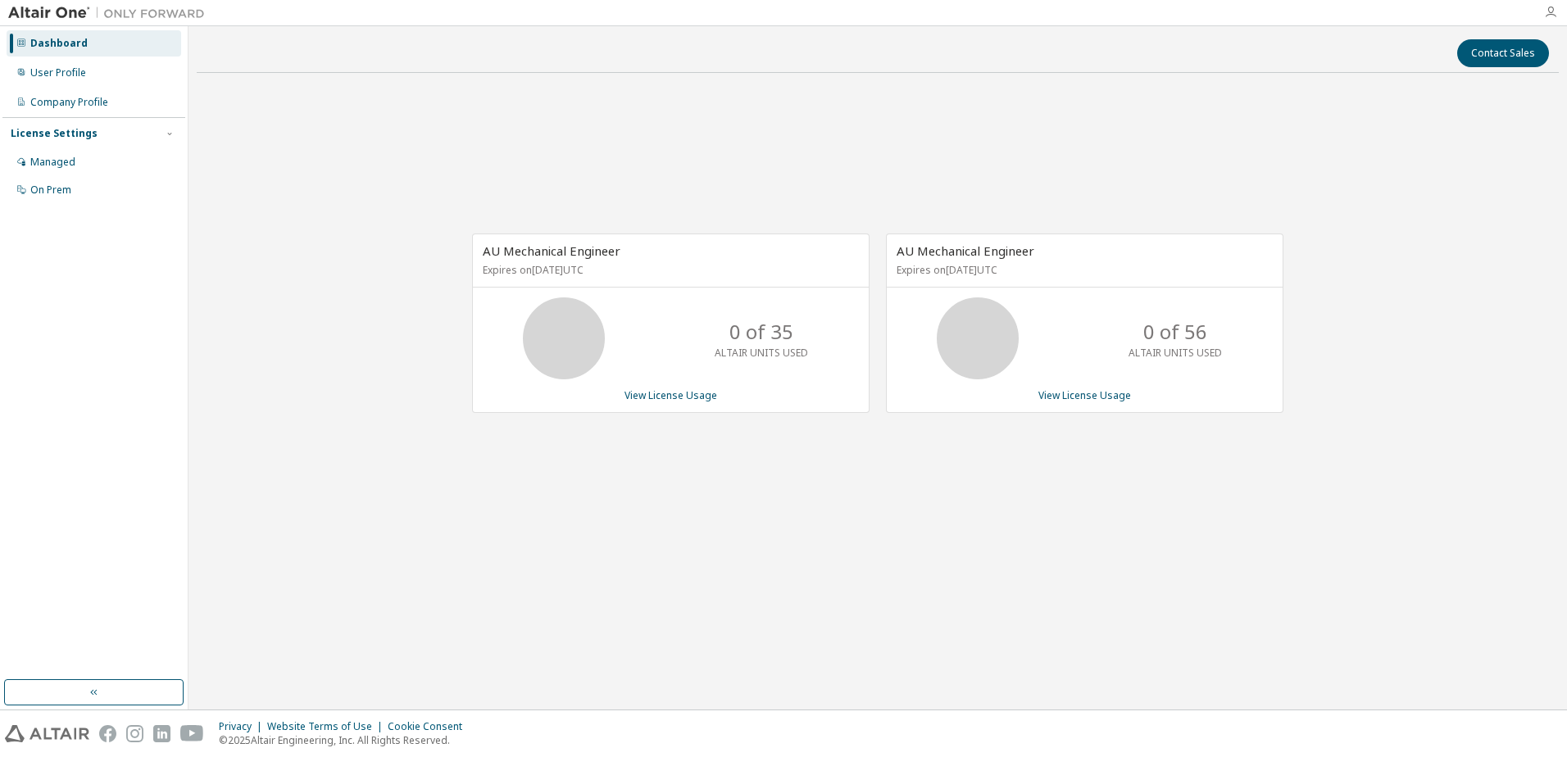
click at [1551, 8] on icon "button" at bounding box center [1550, 12] width 13 height 13
click at [1321, 175] on div "AU Mechanical Engineer Expires on [DATE] UTC 0 of 35 ALTAIR UNITS USED View Lic…" at bounding box center [878, 332] width 1362 height 493
